Goal: Task Accomplishment & Management: Manage account settings

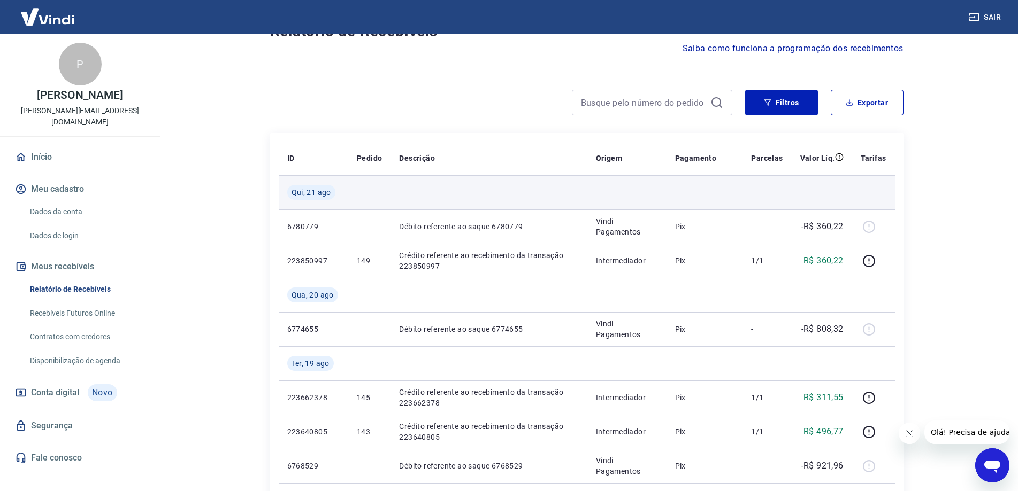
scroll to position [107, 0]
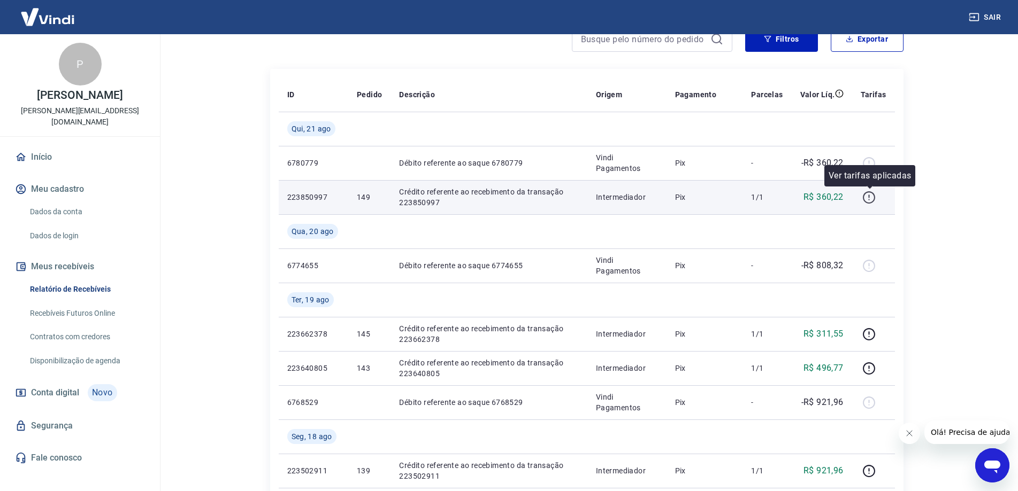
click at [867, 201] on icon "button" at bounding box center [868, 197] width 13 height 13
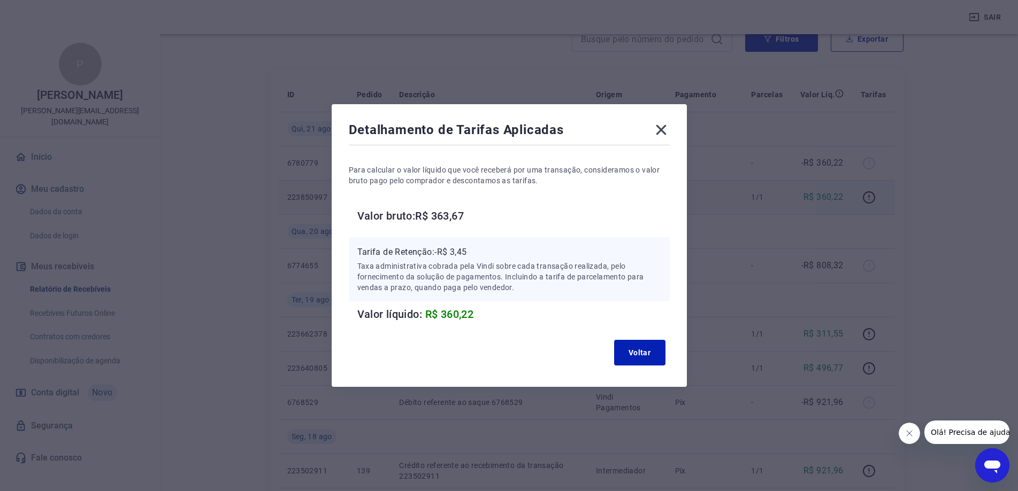
click at [670, 136] on icon at bounding box center [660, 129] width 17 height 17
